Goal: Task Accomplishment & Management: Use online tool/utility

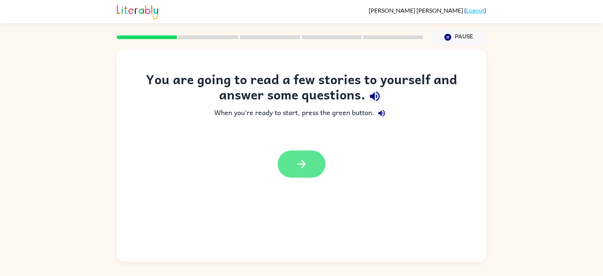
click at [299, 171] on button "button" at bounding box center [302, 164] width 48 height 27
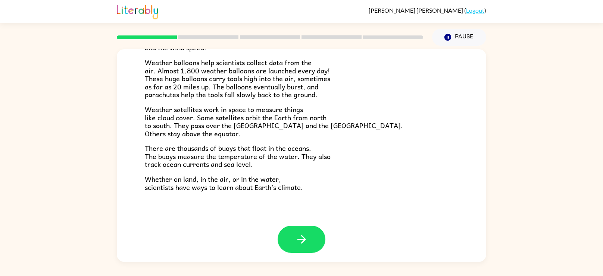
scroll to position [208, 0]
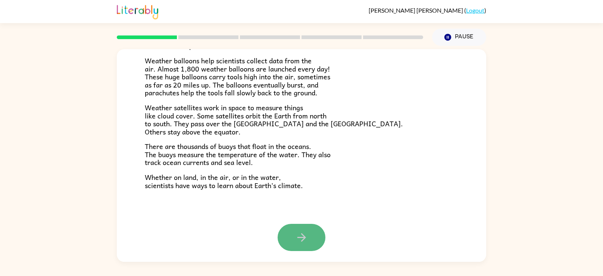
click at [299, 230] on button "button" at bounding box center [302, 237] width 48 height 27
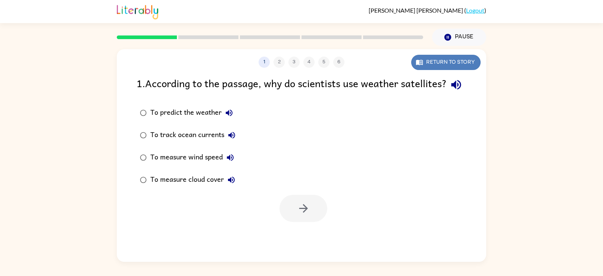
click at [465, 62] on button "Return to story" at bounding box center [445, 62] width 69 height 15
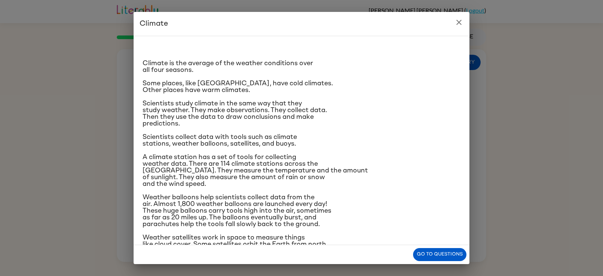
click at [460, 27] on button "close" at bounding box center [458, 22] width 15 height 15
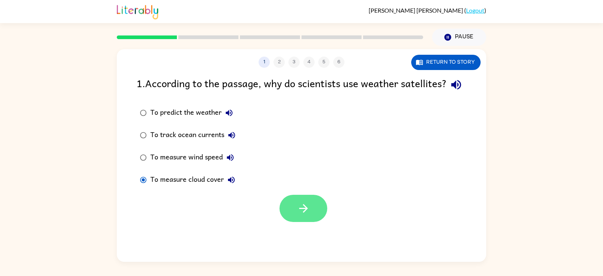
click at [294, 222] on button "button" at bounding box center [303, 208] width 48 height 27
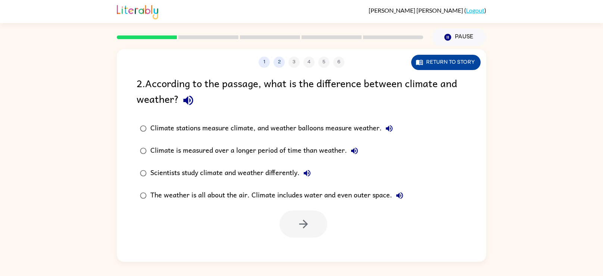
click at [447, 58] on button "Return to story" at bounding box center [445, 62] width 69 height 15
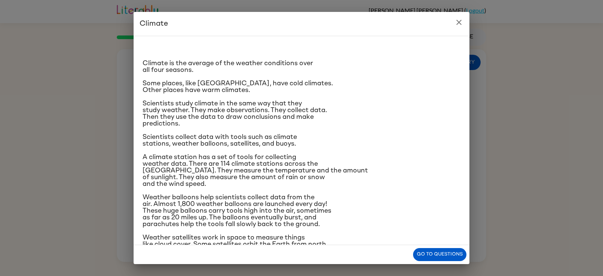
click at [458, 23] on icon "close" at bounding box center [458, 22] width 5 height 5
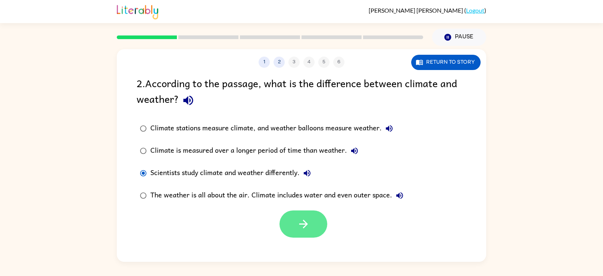
click at [303, 229] on icon "button" at bounding box center [303, 224] width 13 height 13
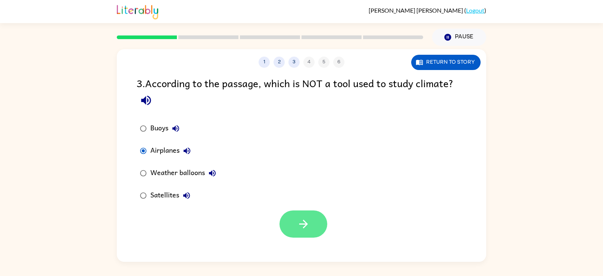
click at [292, 219] on button "button" at bounding box center [303, 224] width 48 height 27
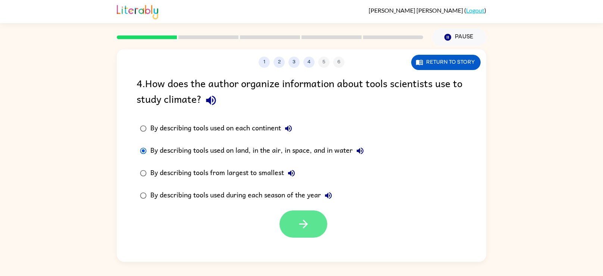
click at [301, 225] on icon "button" at bounding box center [303, 224] width 9 height 9
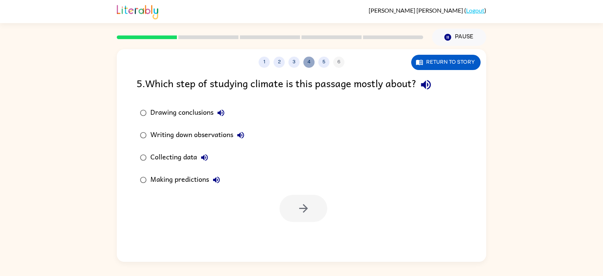
click at [309, 61] on button "4" at bounding box center [308, 62] width 11 height 11
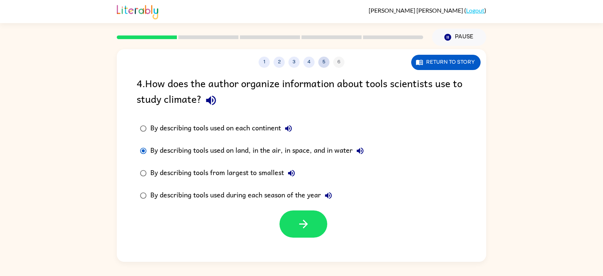
click at [326, 63] on button "5" at bounding box center [323, 62] width 11 height 11
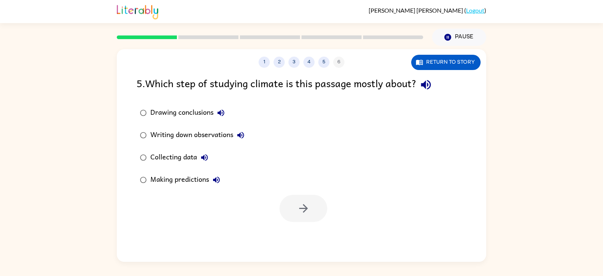
click at [339, 61] on div "1 2 3 4 5 6" at bounding box center [301, 62] width 369 height 11
click at [306, 207] on icon "button" at bounding box center [303, 208] width 9 height 9
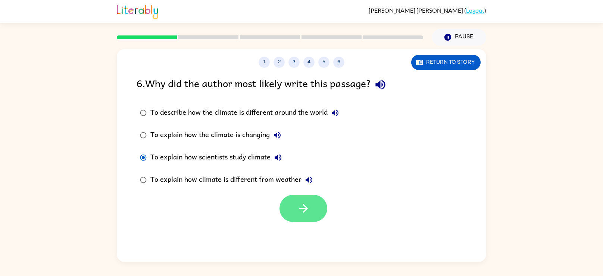
click at [307, 216] on button "button" at bounding box center [303, 208] width 48 height 27
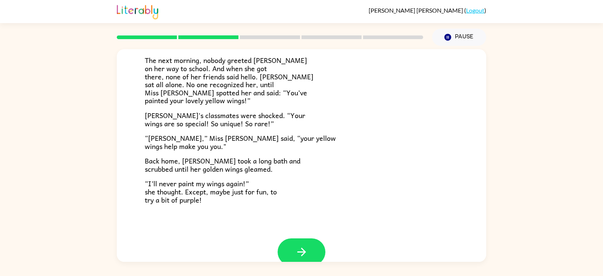
scroll to position [208, 0]
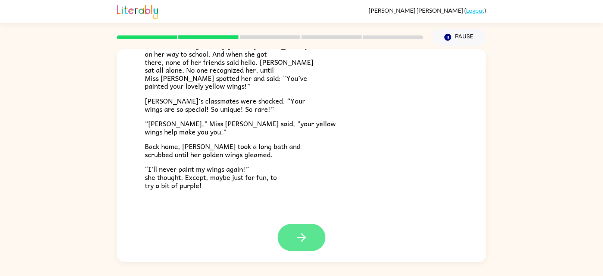
click at [300, 230] on button "button" at bounding box center [302, 237] width 48 height 27
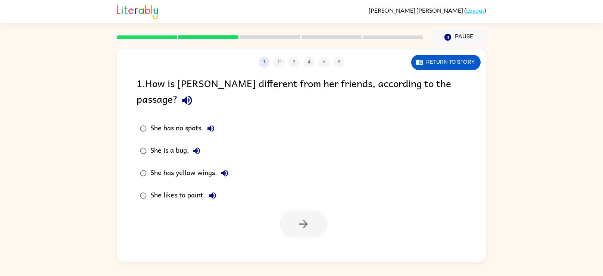
scroll to position [0, 0]
click at [304, 218] on icon "button" at bounding box center [303, 224] width 13 height 13
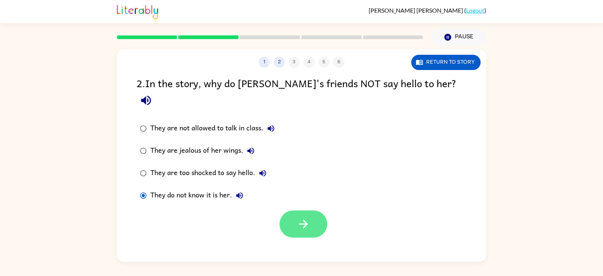
click at [309, 215] on button "button" at bounding box center [303, 224] width 48 height 27
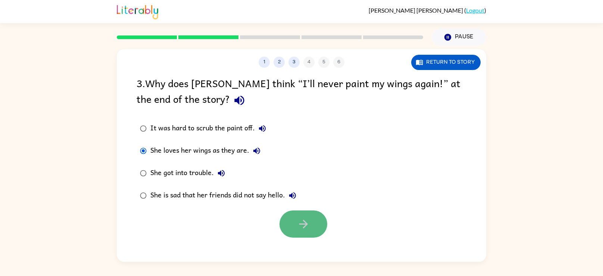
click at [318, 227] on button "button" at bounding box center [303, 224] width 48 height 27
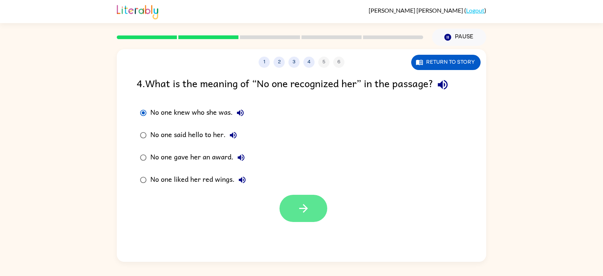
click at [294, 200] on button "button" at bounding box center [303, 208] width 48 height 27
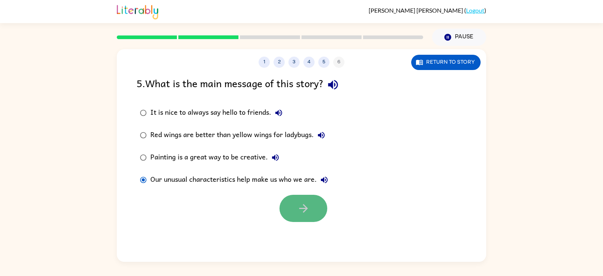
click at [319, 205] on button "button" at bounding box center [303, 208] width 48 height 27
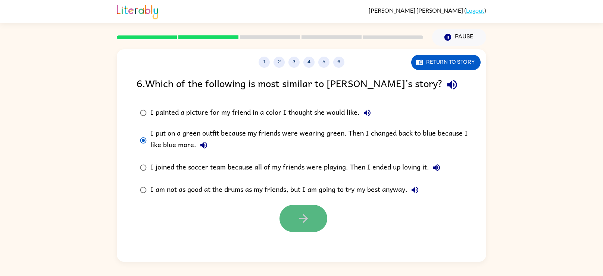
click at [295, 215] on button "button" at bounding box center [303, 218] width 48 height 27
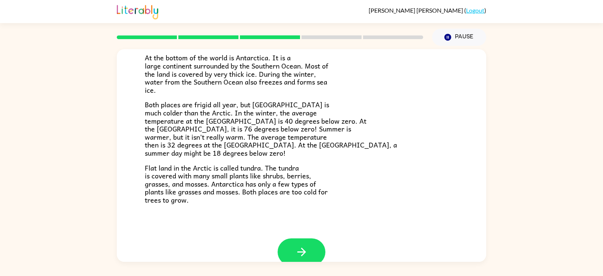
scroll to position [157, 0]
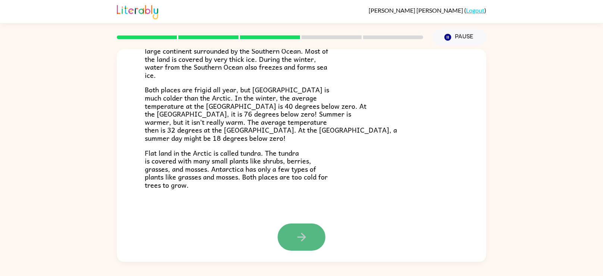
click at [303, 238] on icon "button" at bounding box center [301, 237] width 9 height 9
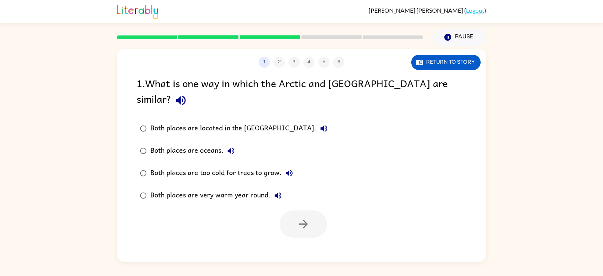
scroll to position [0, 0]
click at [302, 211] on button "button" at bounding box center [303, 224] width 48 height 27
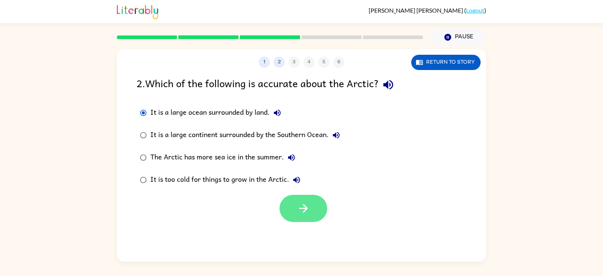
click at [306, 211] on icon "button" at bounding box center [303, 208] width 13 height 13
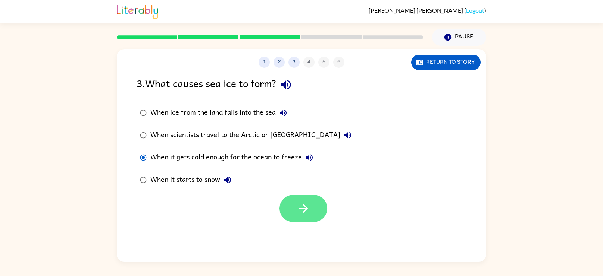
click at [283, 211] on button "button" at bounding box center [303, 208] width 48 height 27
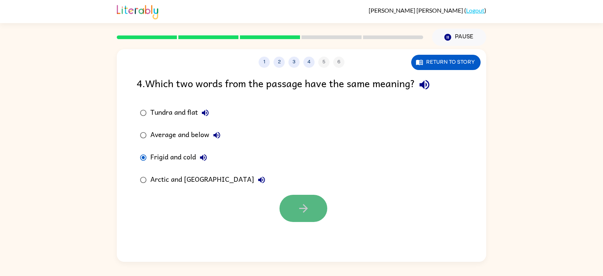
click at [317, 210] on button "button" at bounding box center [303, 208] width 48 height 27
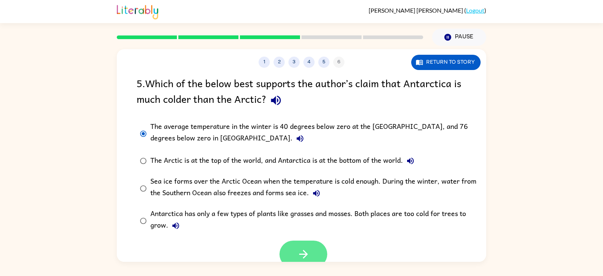
click at [295, 250] on button "button" at bounding box center [303, 254] width 48 height 27
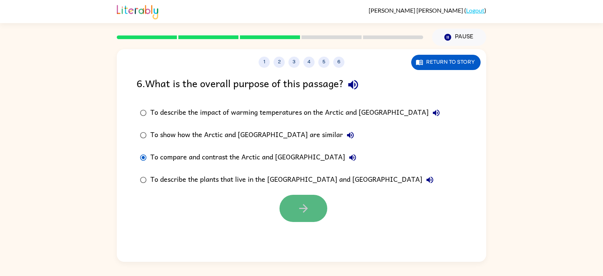
click at [301, 208] on icon "button" at bounding box center [303, 208] width 13 height 13
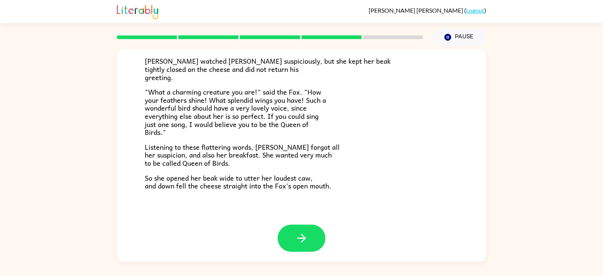
scroll to position [147, 0]
click at [295, 226] on button "button" at bounding box center [302, 237] width 48 height 27
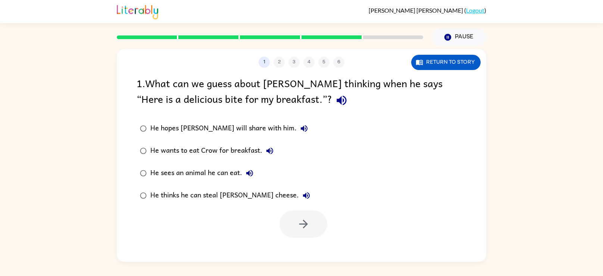
scroll to position [0, 0]
click at [291, 218] on button "button" at bounding box center [303, 224] width 48 height 27
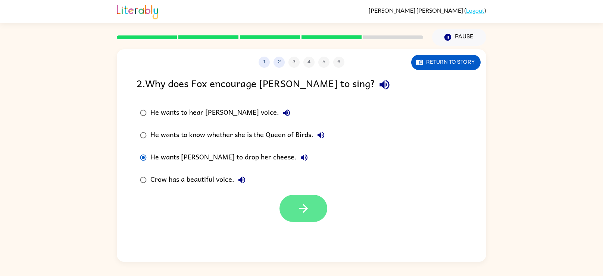
click at [305, 215] on icon "button" at bounding box center [303, 208] width 13 height 13
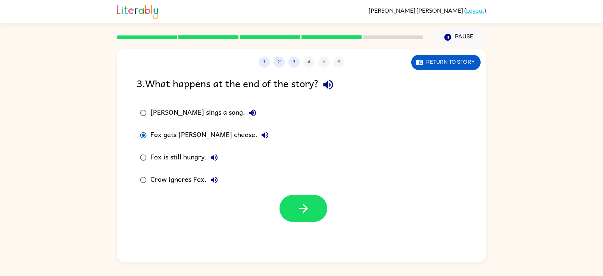
click at [266, 194] on div at bounding box center [301, 206] width 369 height 31
click at [290, 208] on button "button" at bounding box center [303, 208] width 48 height 27
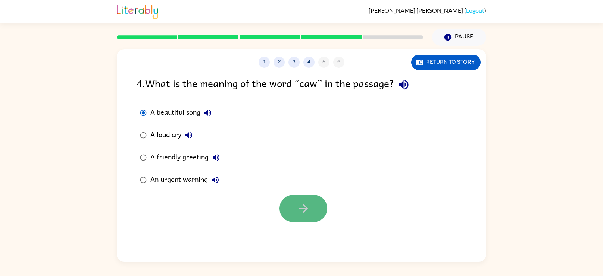
click at [295, 201] on button "button" at bounding box center [303, 208] width 48 height 27
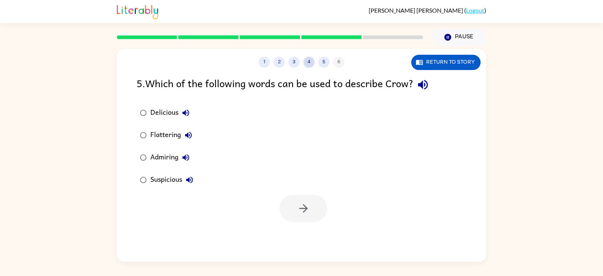
click at [310, 63] on button "4" at bounding box center [308, 62] width 11 height 11
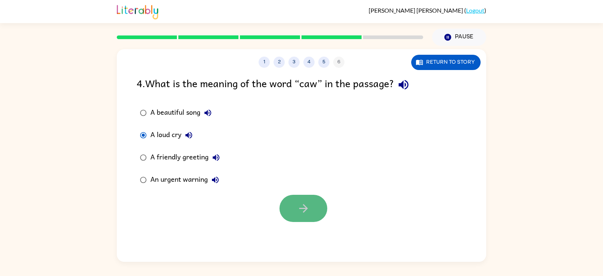
click at [318, 200] on button "button" at bounding box center [303, 208] width 48 height 27
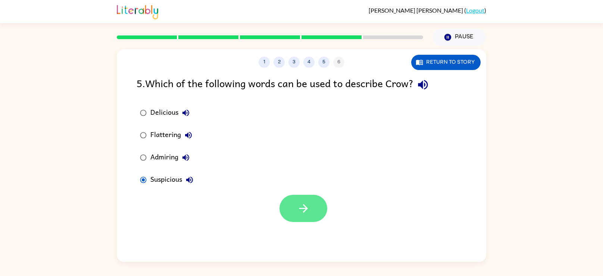
click at [294, 201] on button "button" at bounding box center [303, 208] width 48 height 27
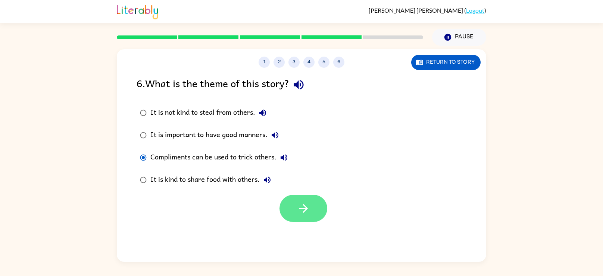
click at [297, 203] on icon "button" at bounding box center [303, 208] width 13 height 13
